Goal: Check status: Check status

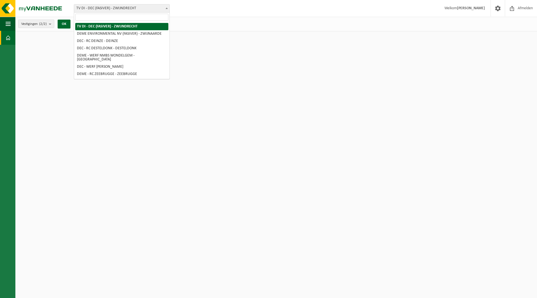
click at [99, 9] on span "TV DI - DEC (FASIVER) - ZWIJNDRECHT" at bounding box center [121, 8] width 95 height 8
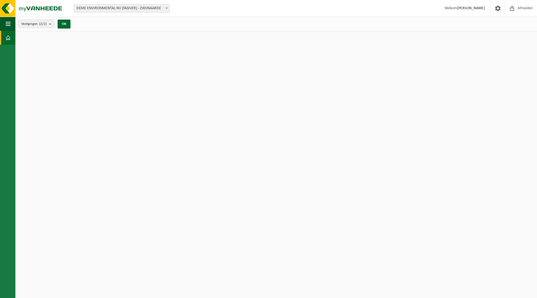
select select "1066"
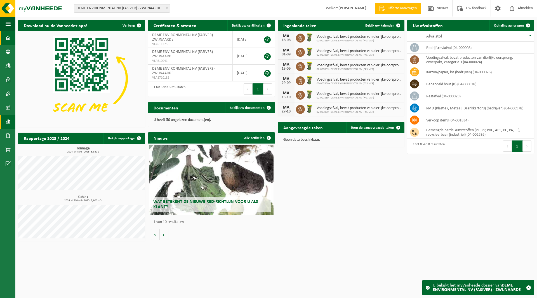
click at [8, 123] on span at bounding box center [8, 122] width 5 height 14
click at [48, 135] on span "In lijstvorm" at bounding box center [42, 133] width 20 height 11
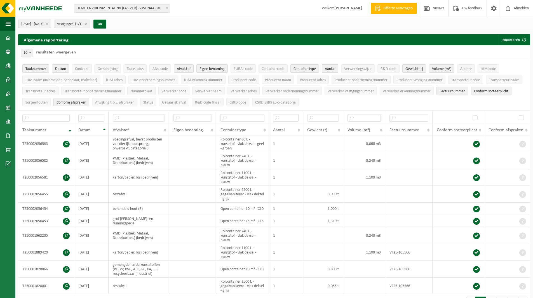
click at [44, 21] on span "[DATE] - [DATE]" at bounding box center [32, 24] width 22 height 8
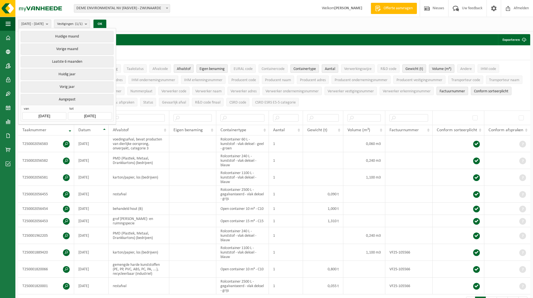
click at [57, 50] on button "Vorige maand" at bounding box center [67, 49] width 93 height 11
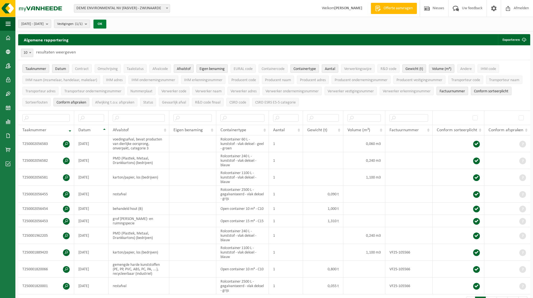
click at [106, 25] on button "OK" at bounding box center [99, 24] width 13 height 9
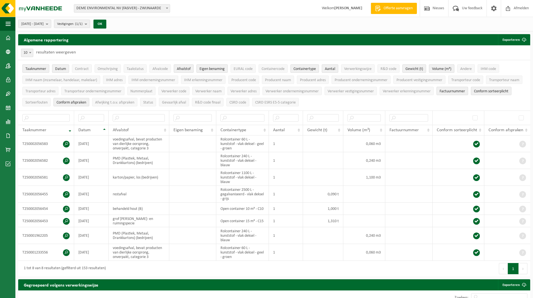
click at [44, 67] on span "Taaknummer" at bounding box center [35, 69] width 21 height 4
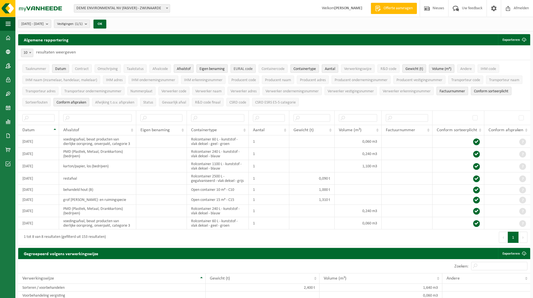
drag, startPoint x: 247, startPoint y: 68, endPoint x: 244, endPoint y: 69, distance: 3.1
click at [248, 68] on span "EURAL code" at bounding box center [242, 69] width 19 height 4
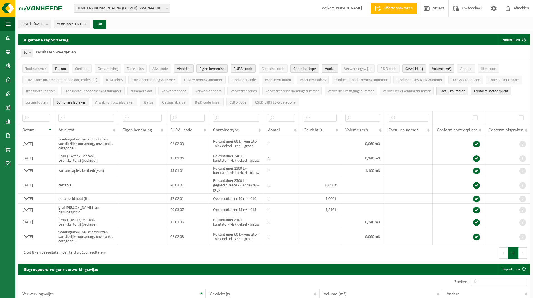
click at [211, 71] on button "Eigen benaming" at bounding box center [211, 68] width 31 height 8
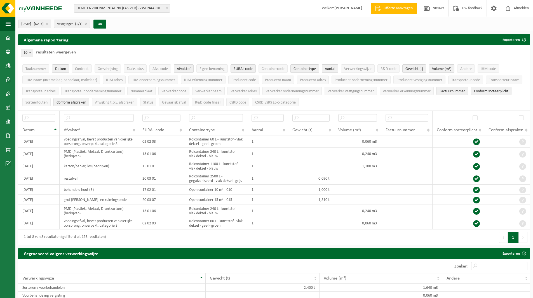
click at [308, 68] on span "Containertype" at bounding box center [304, 69] width 22 height 4
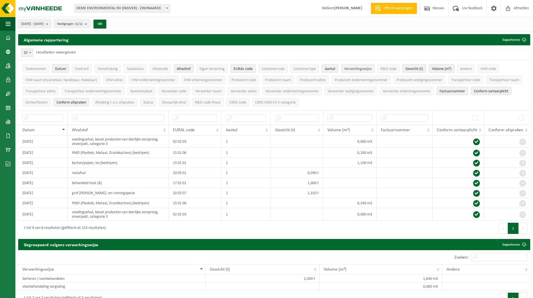
drag, startPoint x: 366, startPoint y: 68, endPoint x: 377, endPoint y: 69, distance: 11.5
click at [366, 68] on span "Verwerkingswijze" at bounding box center [357, 69] width 27 height 4
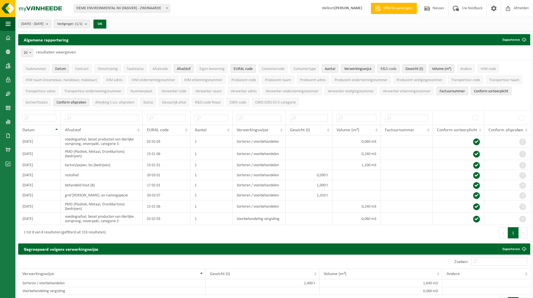
click at [388, 68] on span "R&D code" at bounding box center [388, 69] width 16 height 4
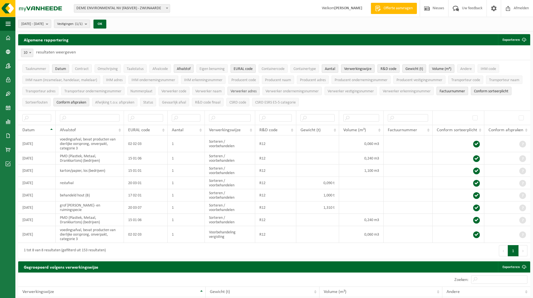
click at [249, 90] on span "Verwerker adres" at bounding box center [243, 91] width 26 height 4
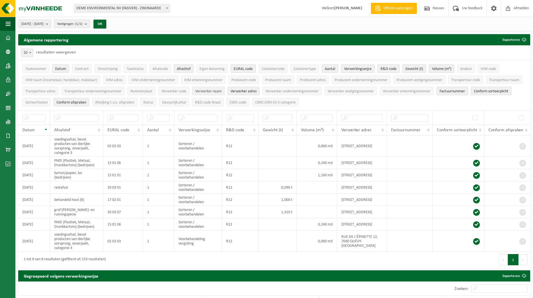
click at [200, 92] on span "Verwerker naam" at bounding box center [208, 91] width 26 height 4
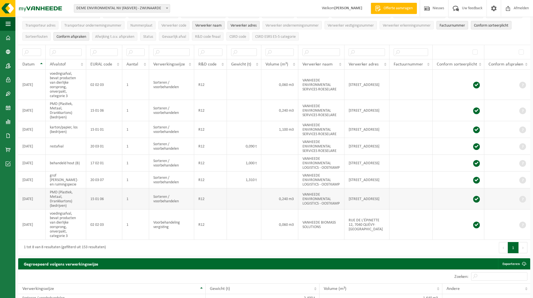
scroll to position [56, 0]
